Goal: Task Accomplishment & Management: Manage account settings

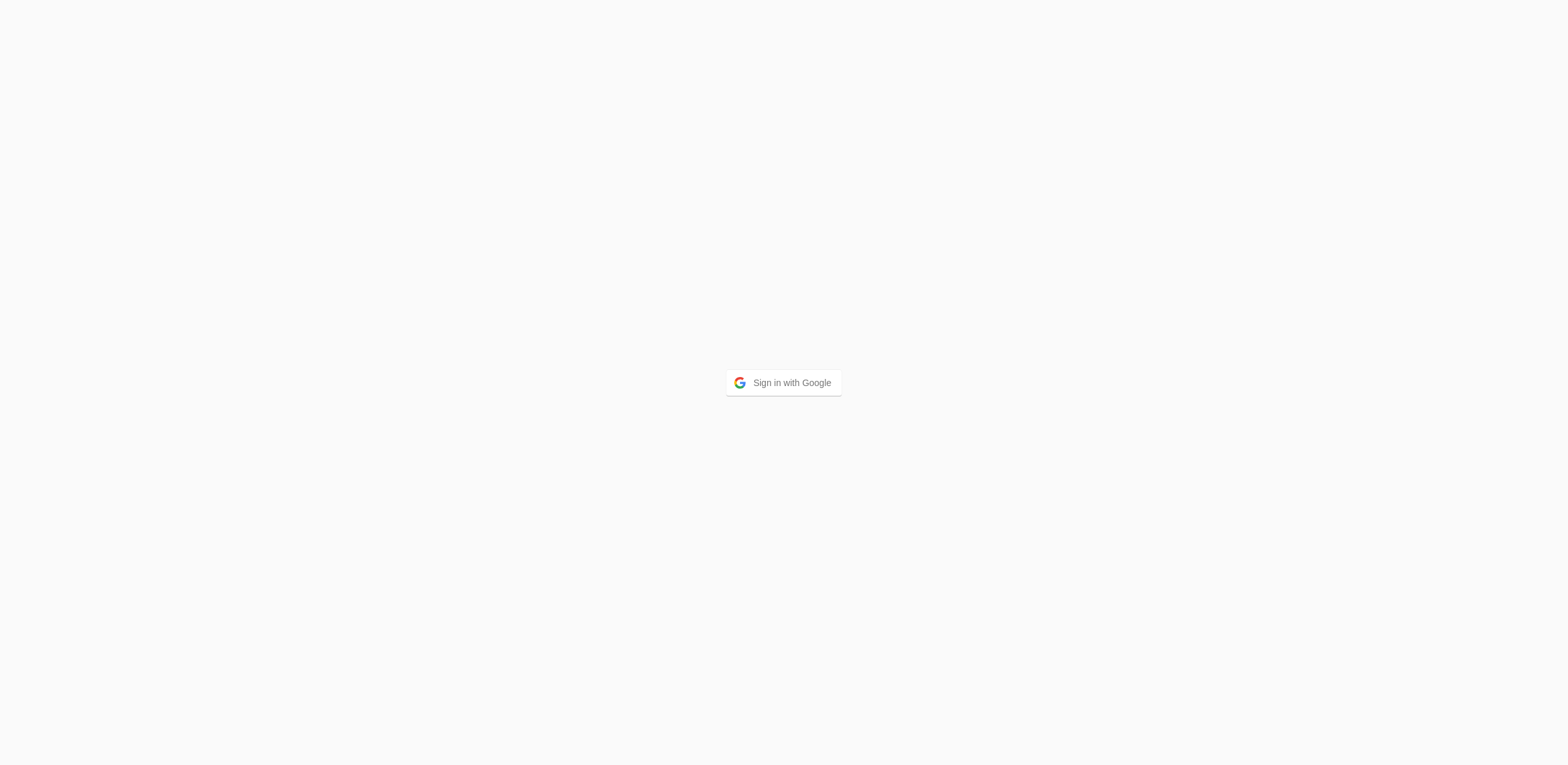
click at [765, 388] on button "Sign in with Google" at bounding box center [785, 383] width 116 height 26
